Goal: Check status

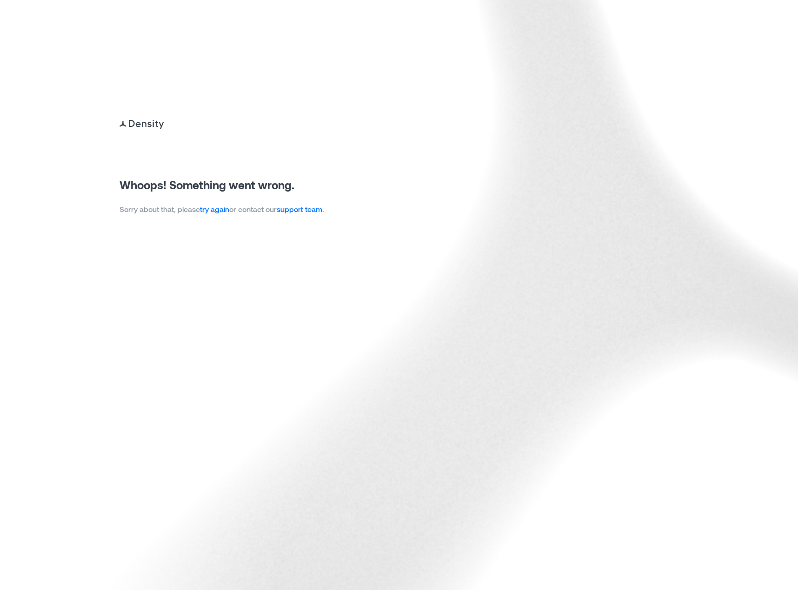
click at [217, 209] on link "try again" at bounding box center [214, 209] width 29 height 9
